Goal: Navigation & Orientation: Find specific page/section

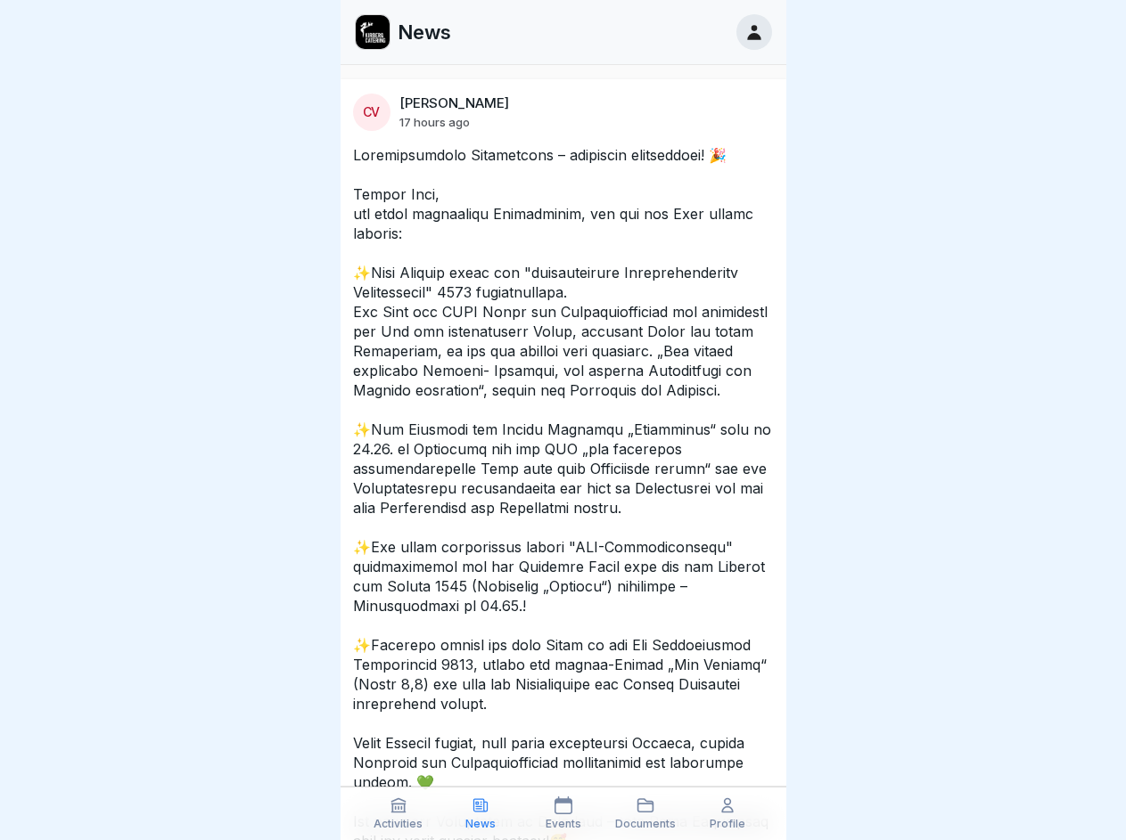
click at [398, 814] on icon at bounding box center [398, 806] width 18 height 18
click at [480, 814] on icon at bounding box center [480, 806] width 18 height 18
click at [562, 814] on icon at bounding box center [563, 806] width 18 height 18
click at [645, 814] on icon at bounding box center [645, 806] width 18 height 18
click at [727, 814] on icon at bounding box center [727, 806] width 18 height 18
